Goal: Task Accomplishment & Management: Use online tool/utility

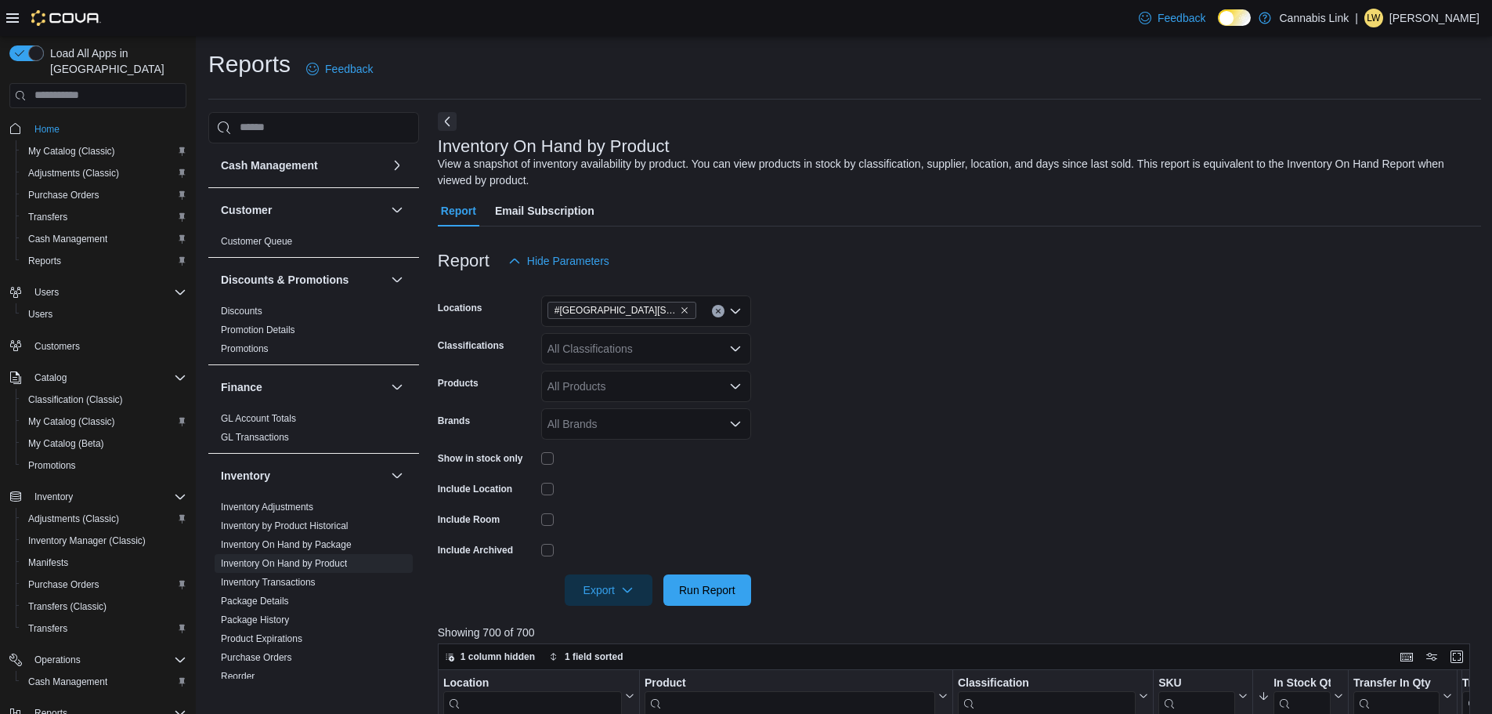
scroll to position [95, 0]
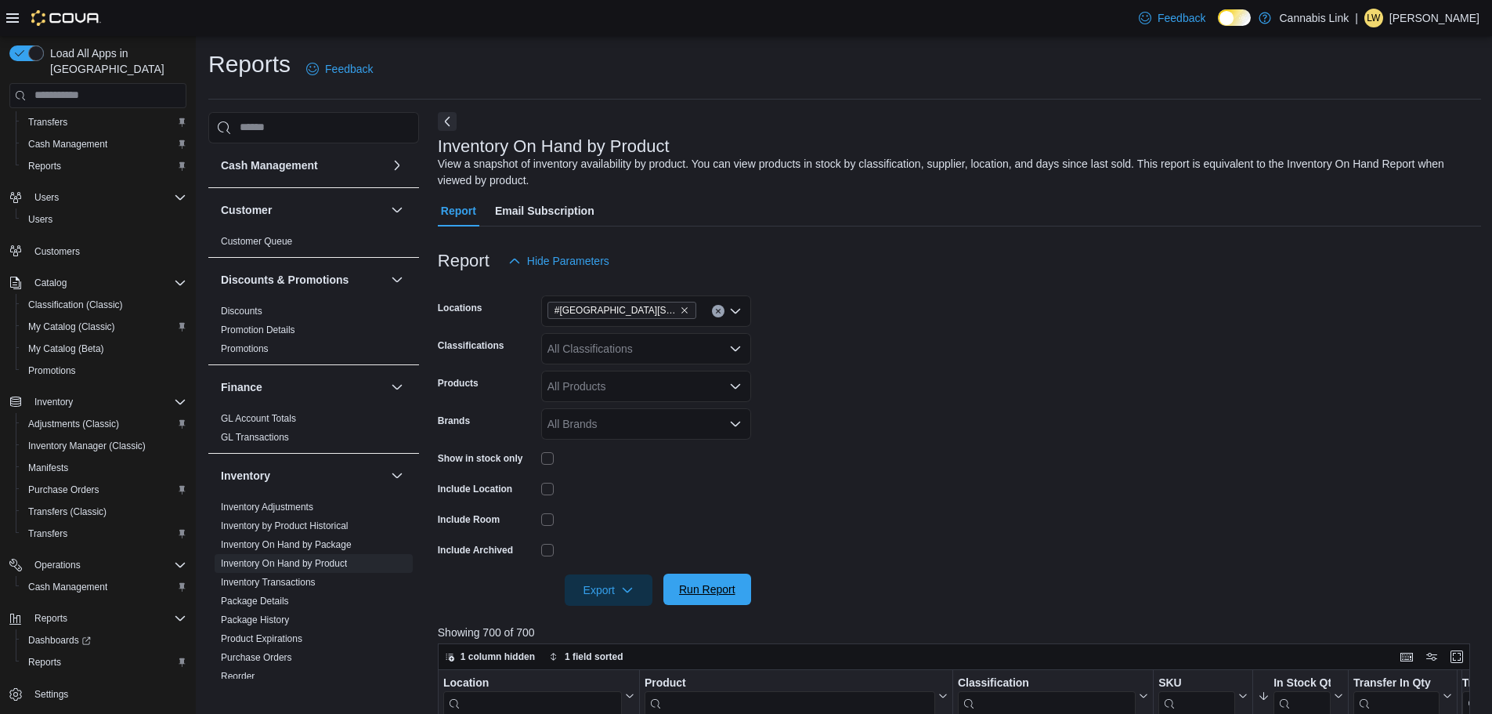
click at [711, 587] on span "Run Report" at bounding box center [707, 589] width 56 height 16
click at [594, 581] on span "Export" at bounding box center [608, 588] width 69 height 31
click at [609, 495] on span "Export to Excel" at bounding box center [611, 496] width 70 height 13
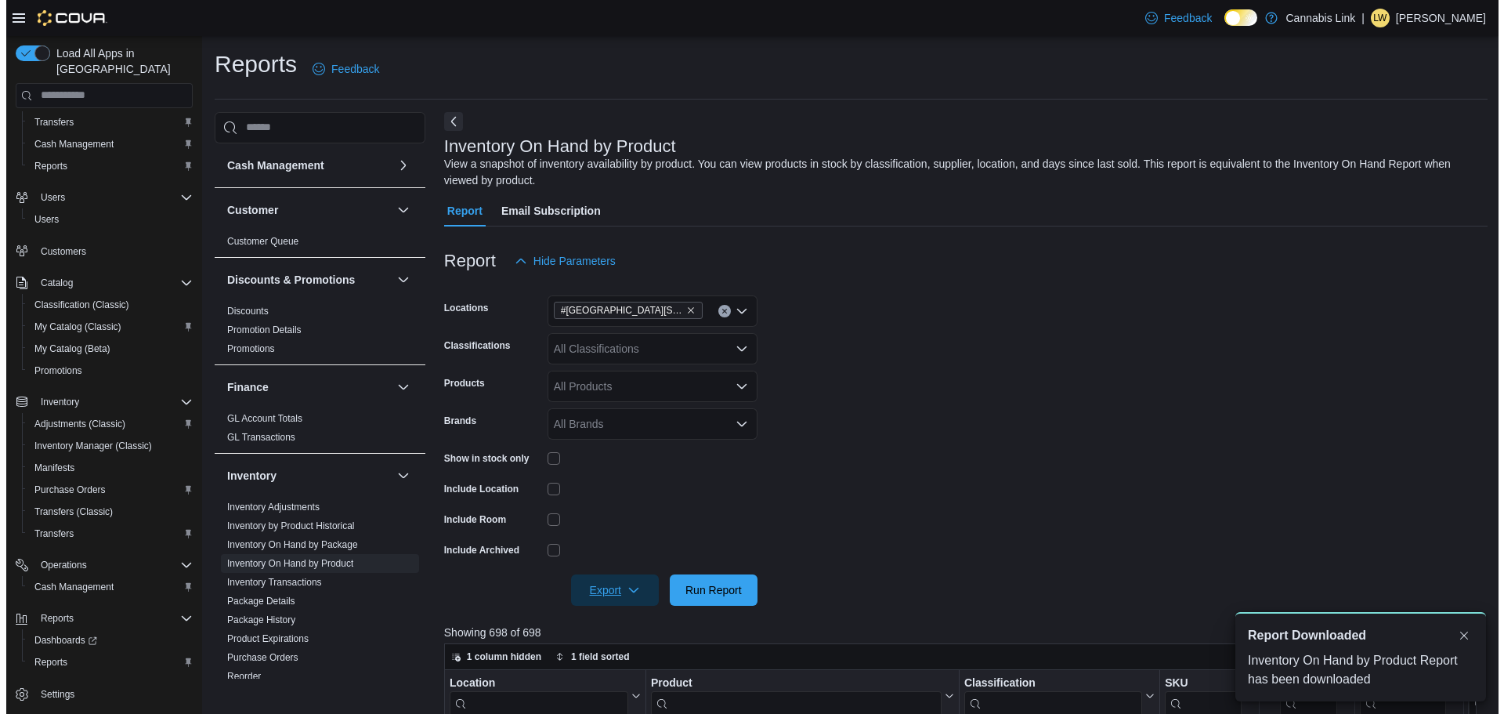
scroll to position [0, 0]
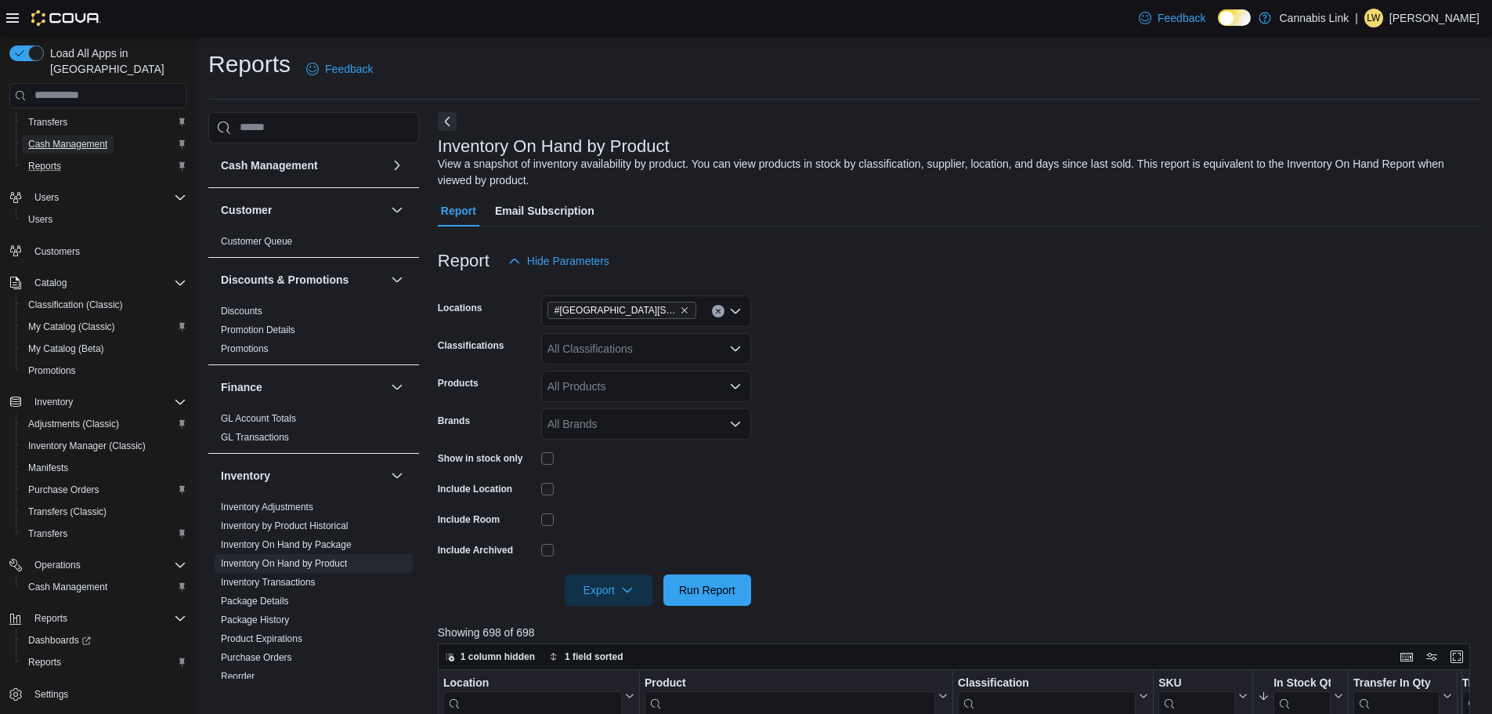
drag, startPoint x: 60, startPoint y: 126, endPoint x: 177, endPoint y: 159, distance: 121.3
click at [60, 138] on span "Cash Management" at bounding box center [67, 144] width 79 height 13
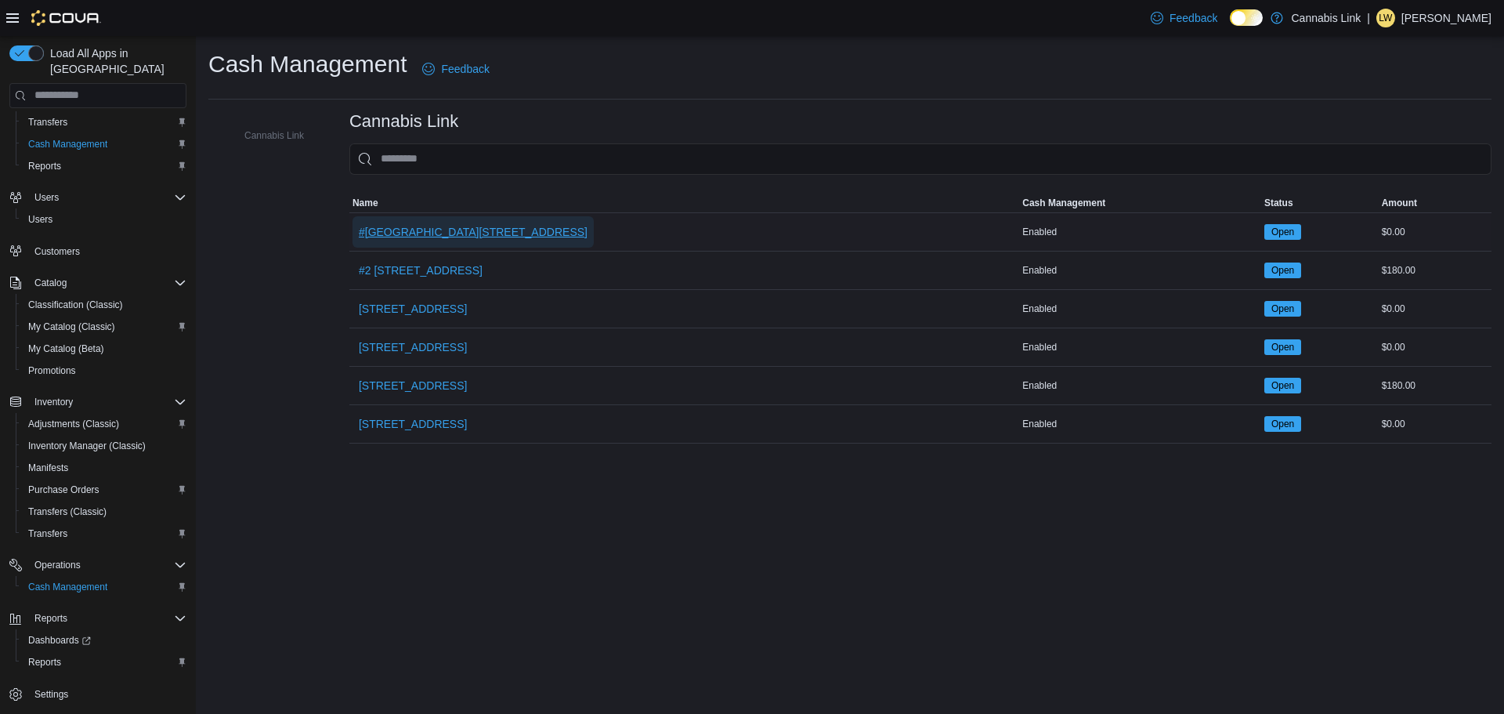
click at [441, 226] on span "#[GEOGRAPHIC_DATA][STREET_ADDRESS]" at bounding box center [473, 232] width 229 height 16
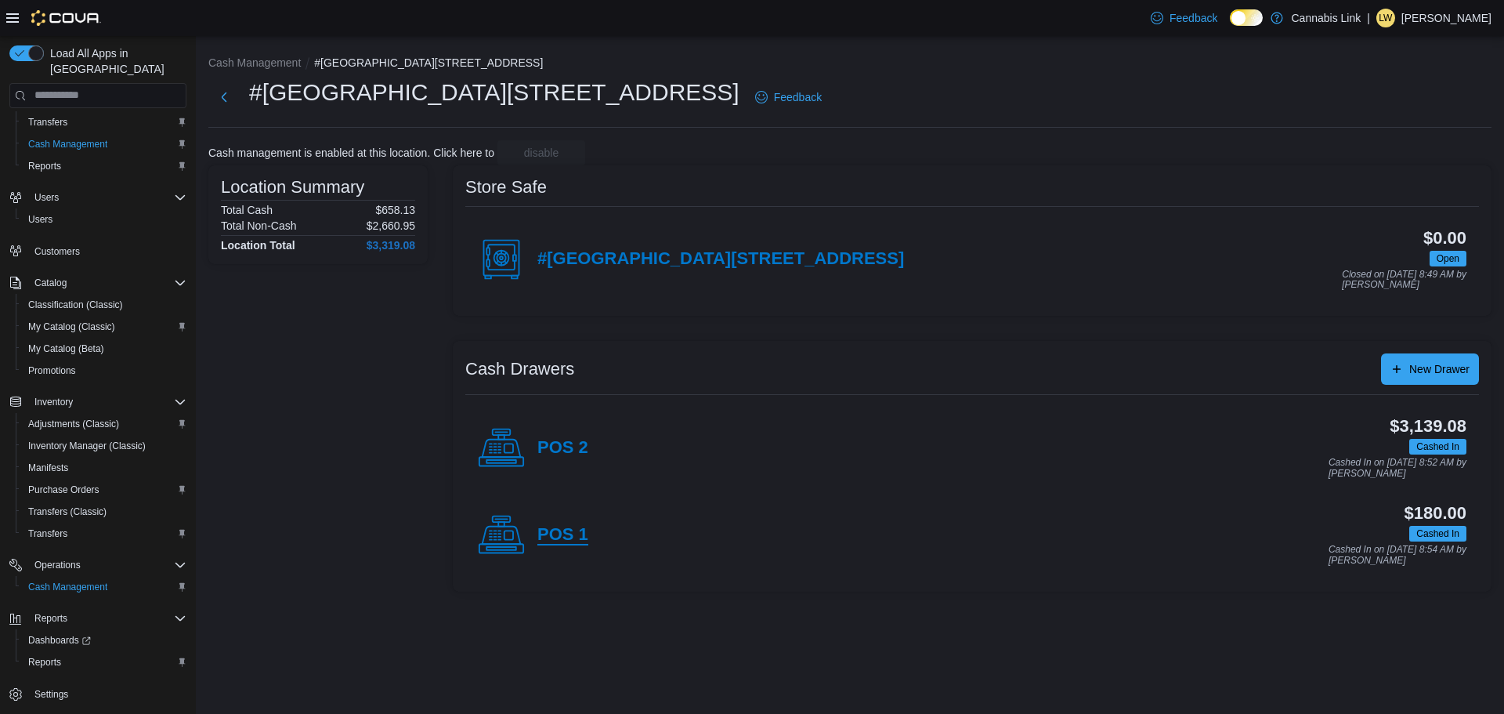
click at [558, 532] on h4 "POS 1" at bounding box center [562, 535] width 51 height 20
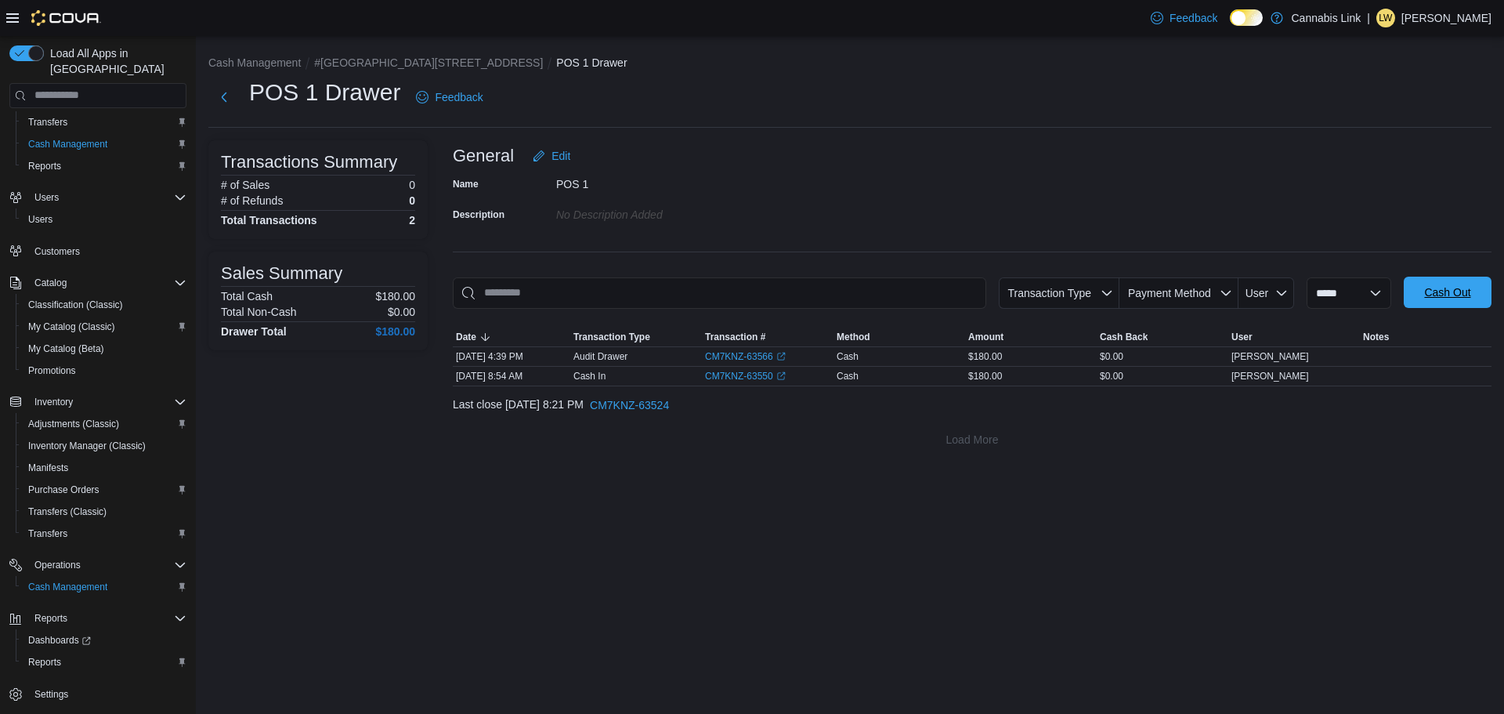
click at [1452, 287] on span "Cash Out" at bounding box center [1447, 292] width 46 height 16
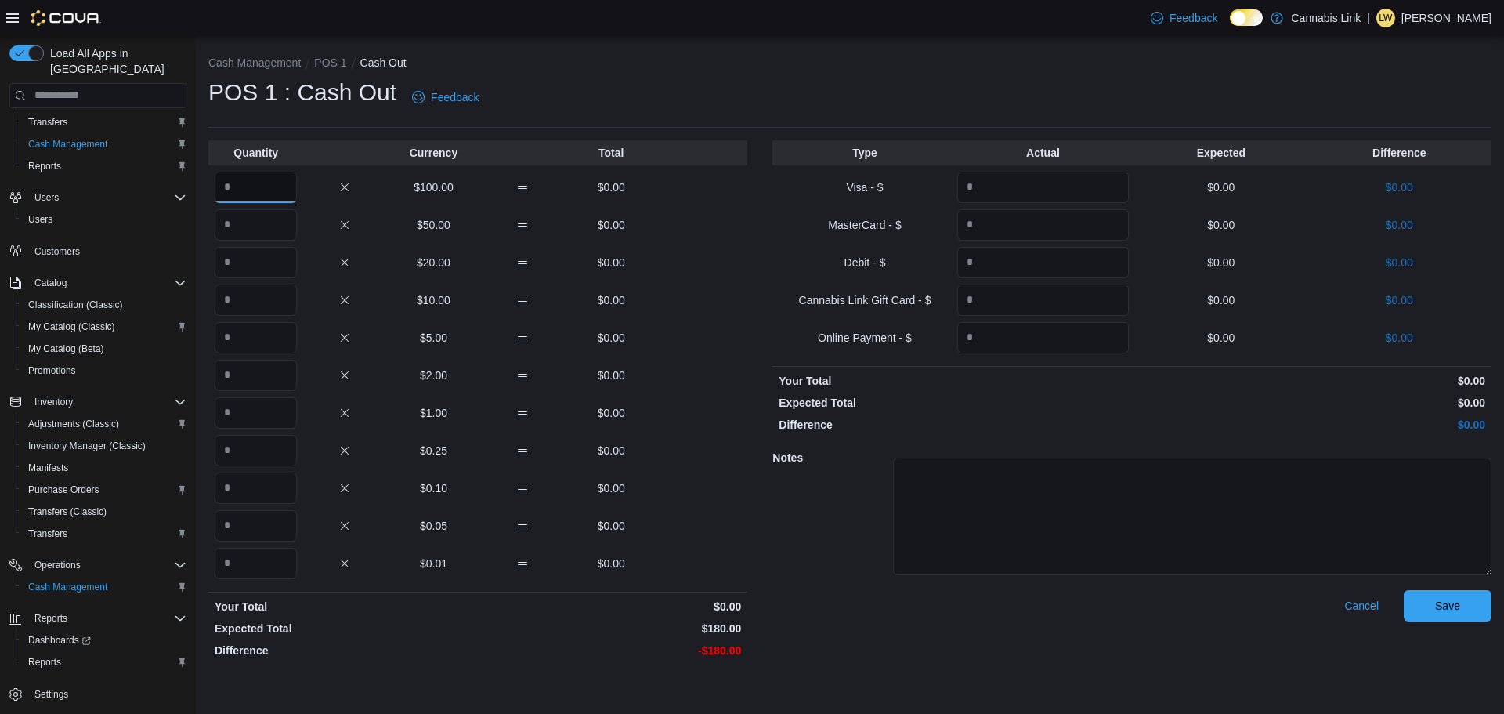
click at [253, 179] on input "Quantity" at bounding box center [256, 187] width 82 height 31
type input "*"
click at [229, 217] on input "Quantity" at bounding box center [256, 224] width 82 height 31
type input "*"
click at [233, 262] on input "Quantity" at bounding box center [256, 262] width 82 height 31
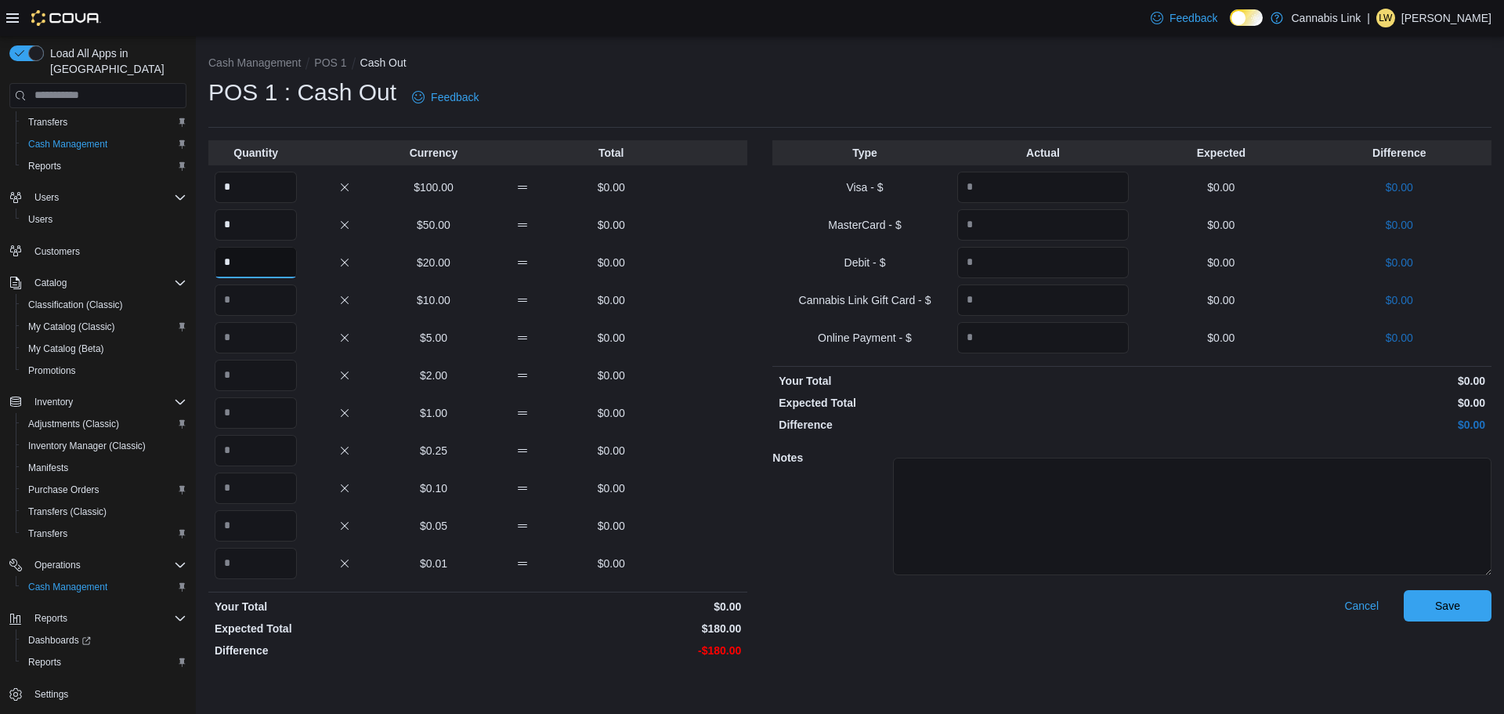
type input "*"
click at [220, 294] on input "Quantity" at bounding box center [256, 299] width 82 height 31
type input "*"
click at [233, 338] on input "Quantity" at bounding box center [256, 337] width 82 height 31
type input "**"
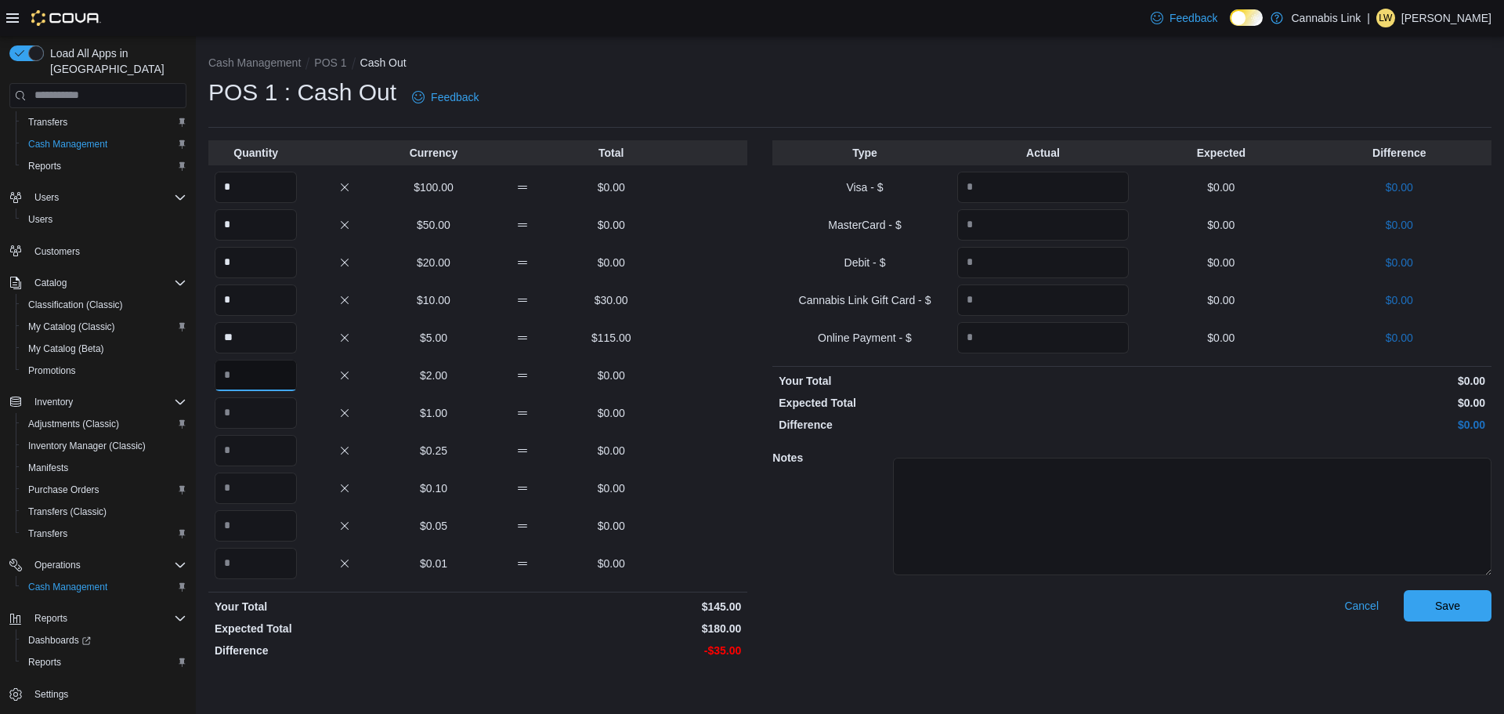
click at [240, 367] on input "Quantity" at bounding box center [256, 375] width 82 height 31
type input "*"
click at [242, 407] on input "Quantity" at bounding box center [256, 412] width 82 height 31
type input "**"
click at [275, 452] on input "Quantity" at bounding box center [256, 450] width 82 height 31
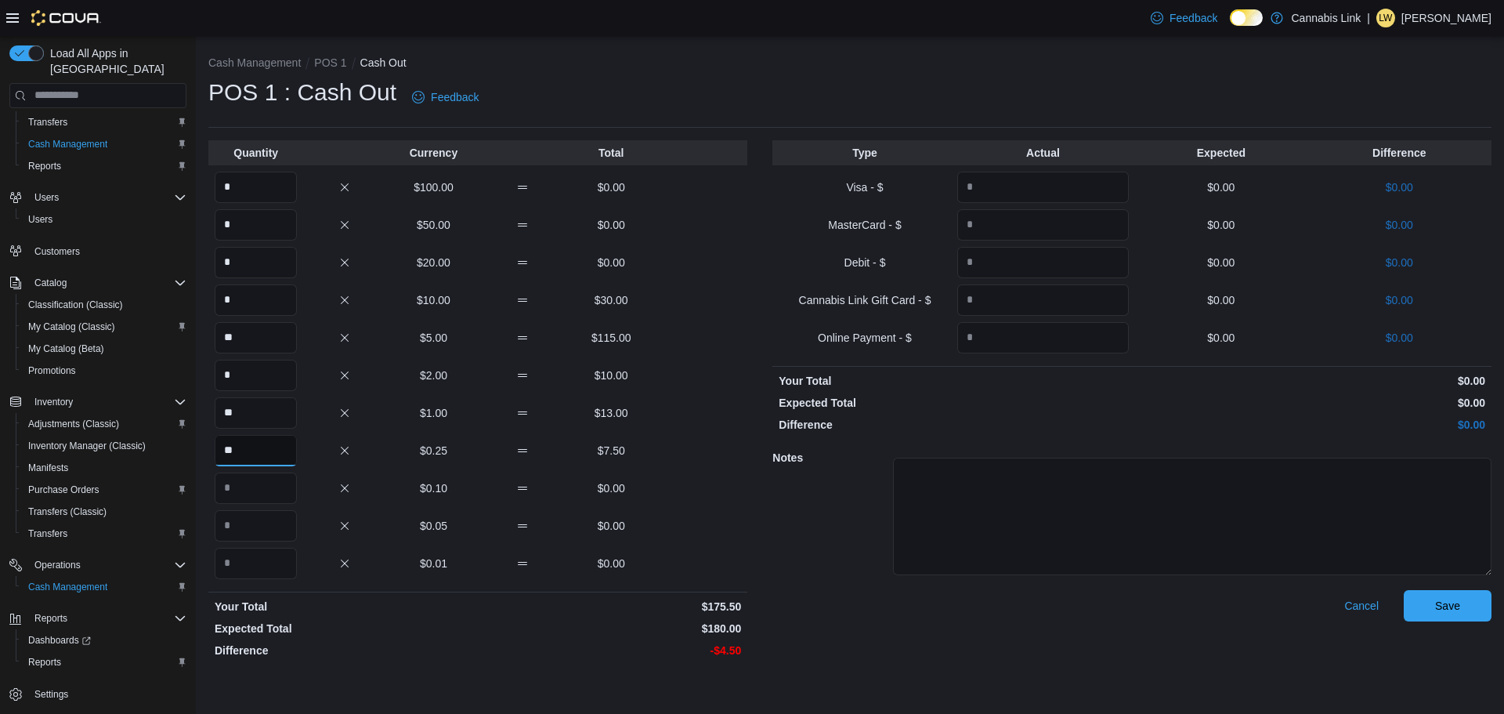
type input "**"
click at [269, 478] on input "Quantity" at bounding box center [256, 487] width 82 height 31
type input "**"
click at [266, 519] on input "Quantity" at bounding box center [256, 525] width 82 height 31
type input "**"
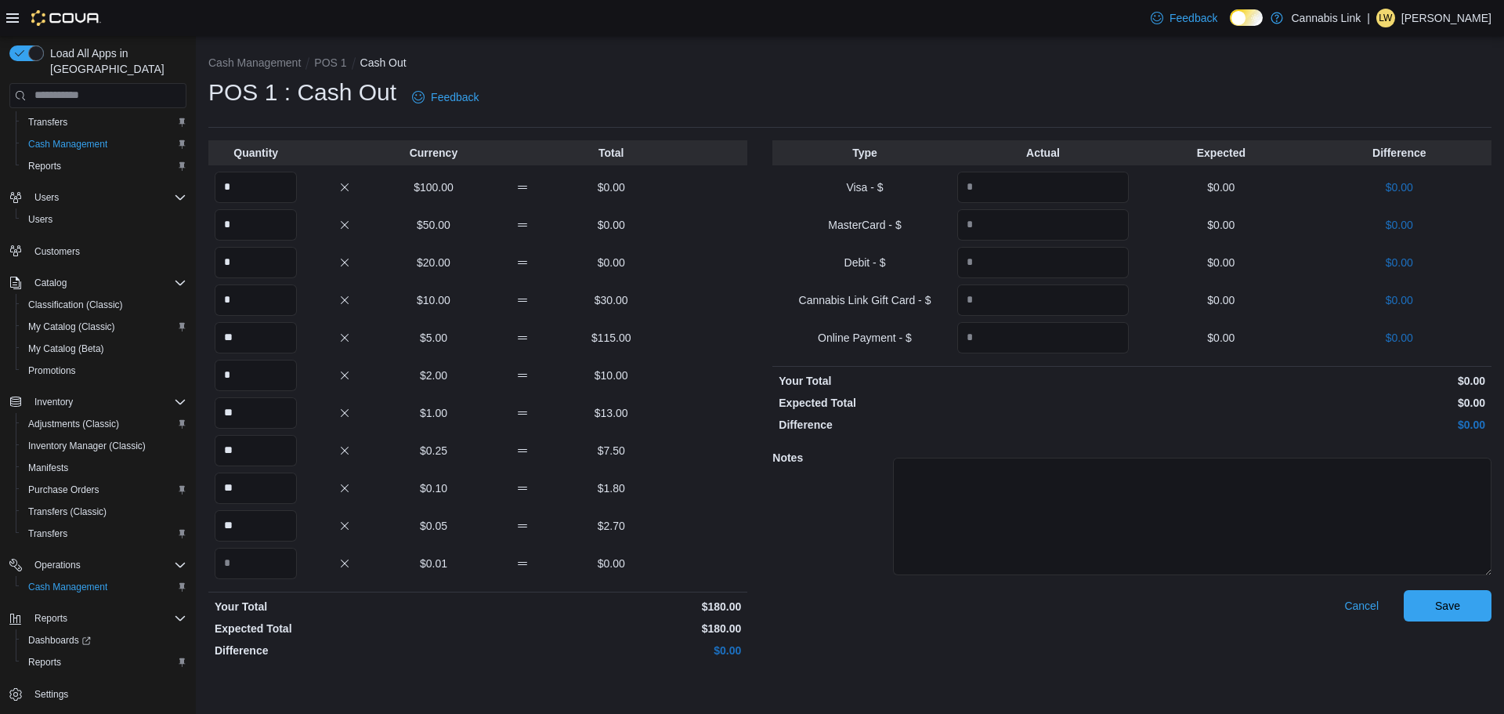
click at [263, 544] on div "Quantity Currency Total * $100.00 $0.00 * $50.00 $0.00 * $20.00 $0.00 * $10.00 …" at bounding box center [477, 402] width 539 height 524
click at [262, 554] on input "Quantity" at bounding box center [256, 563] width 82 height 31
type input "*"
click at [1088, 175] on input "Quantity" at bounding box center [1043, 187] width 172 height 31
type input "*"
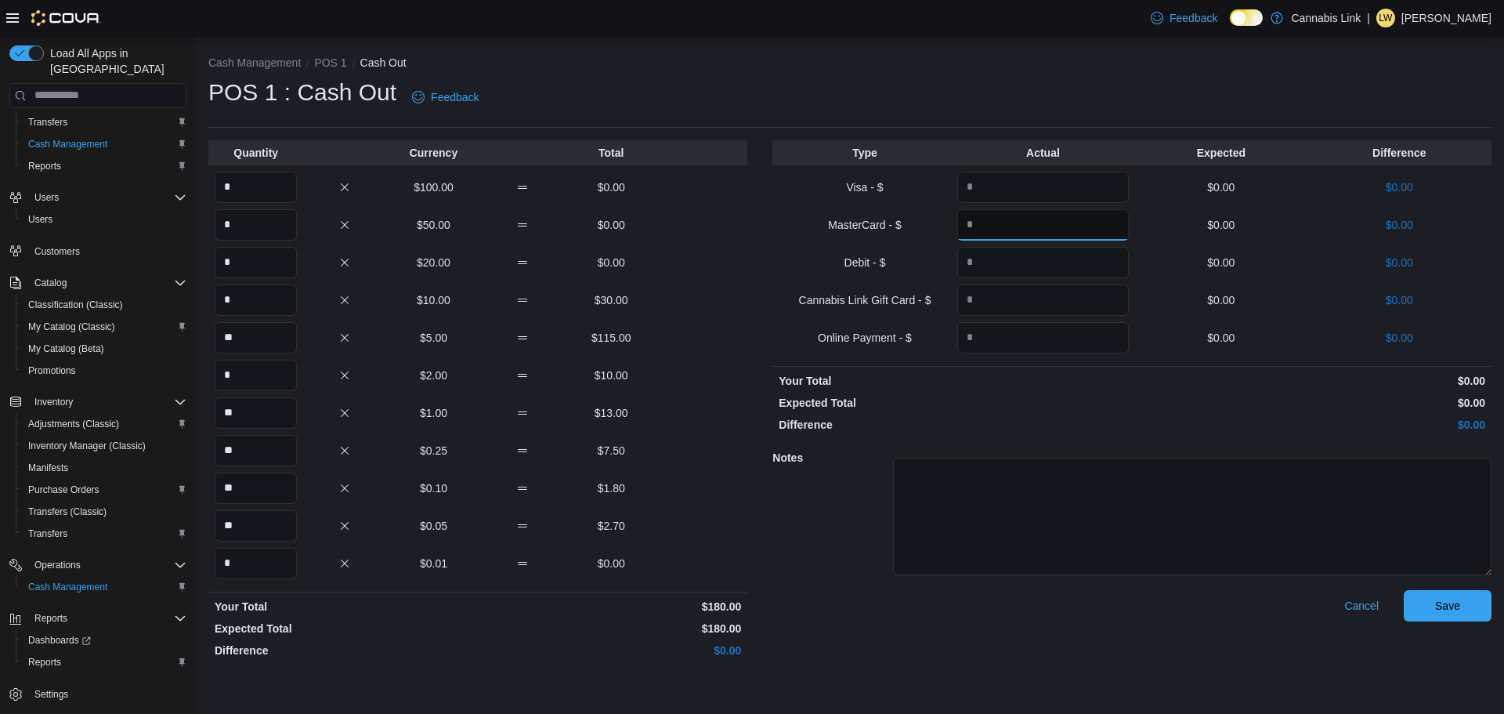
click at [1065, 222] on input "Quantity" at bounding box center [1043, 224] width 172 height 31
type input "*"
click at [1050, 261] on input "Quantity" at bounding box center [1043, 262] width 172 height 31
type input "*"
click at [1040, 287] on input "Quantity" at bounding box center [1043, 299] width 172 height 31
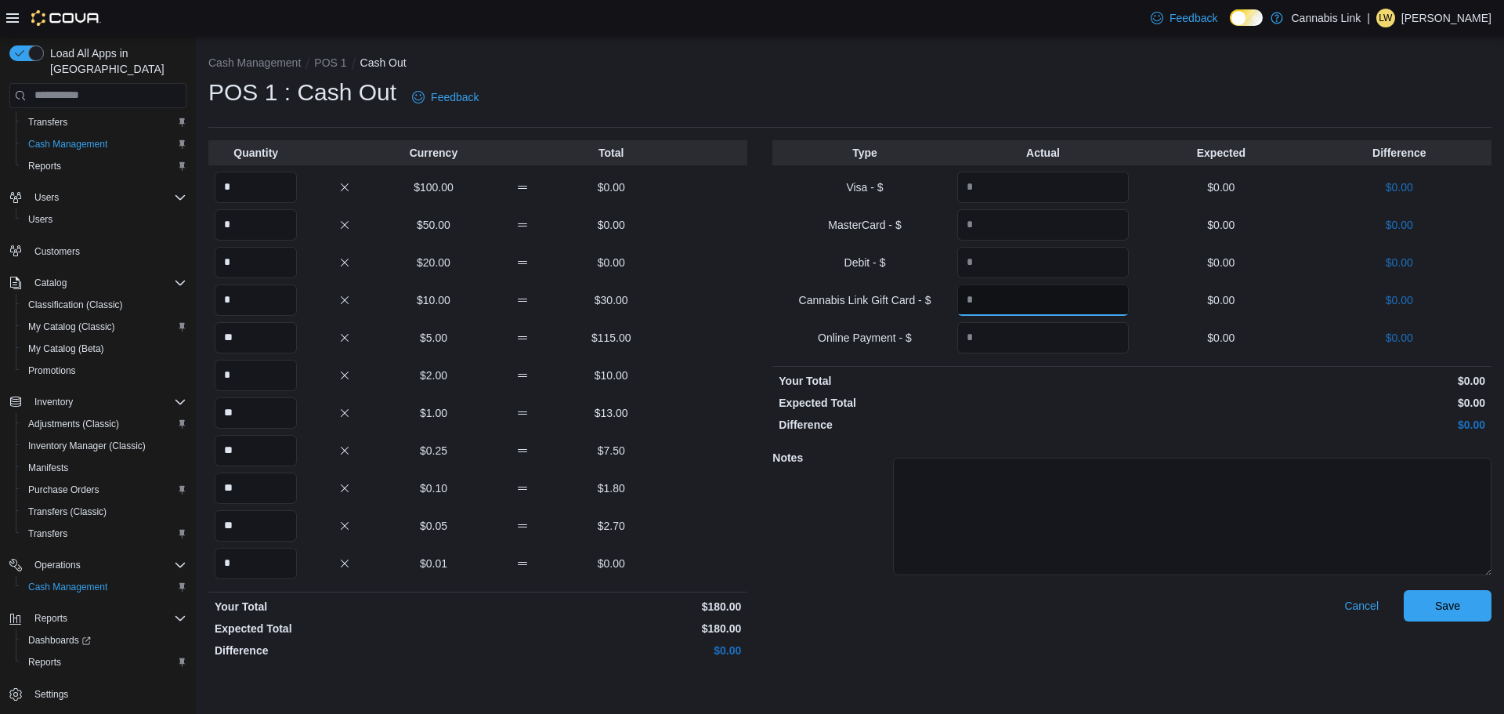
type input "*"
click at [1035, 327] on input "Quantity" at bounding box center [1043, 337] width 172 height 31
type input "*"
click at [1441, 600] on span "Save" at bounding box center [1447, 605] width 25 height 16
